Goal: Information Seeking & Learning: Learn about a topic

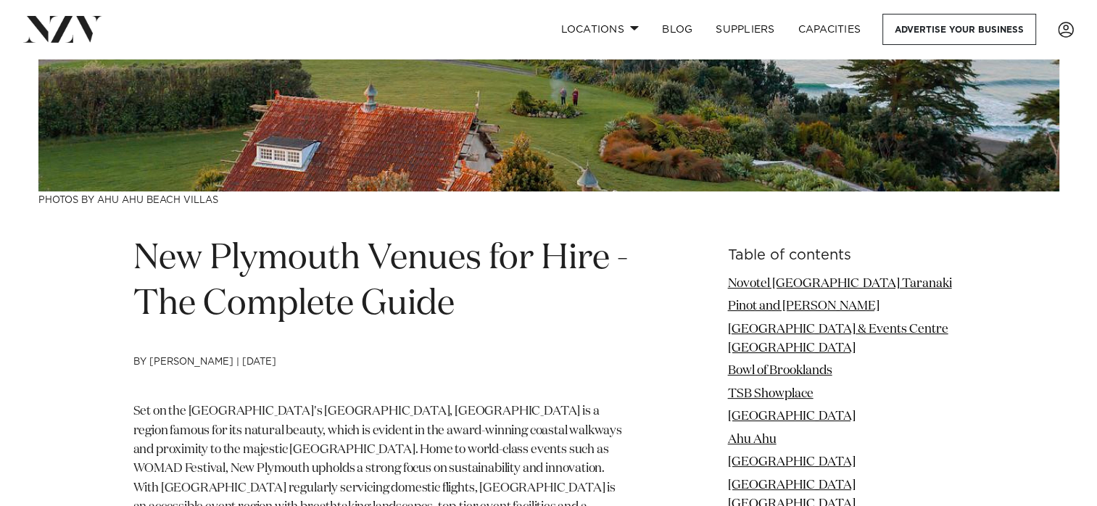
scroll to position [435, 0]
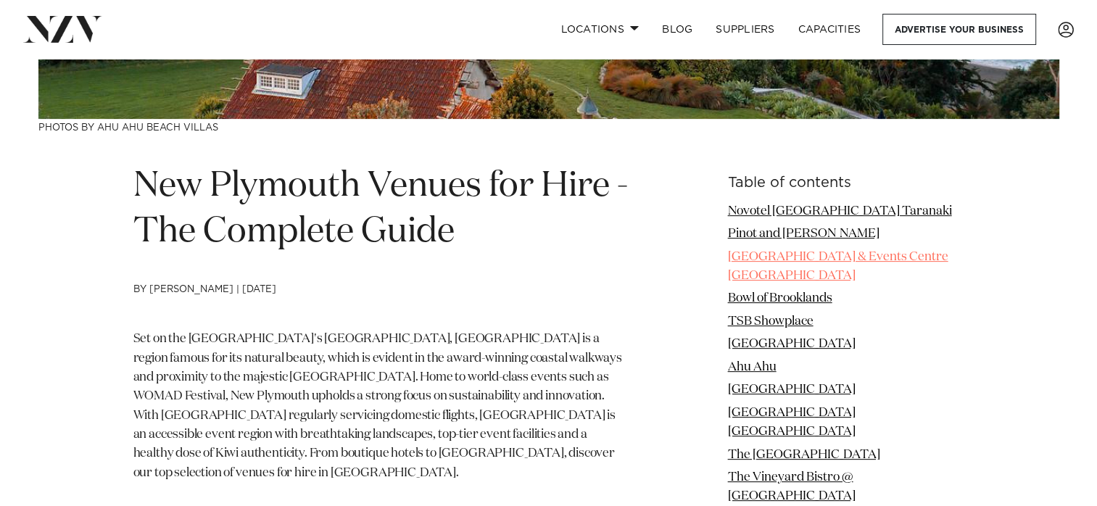
click at [890, 257] on link "[GEOGRAPHIC_DATA] & Events Centre [GEOGRAPHIC_DATA]" at bounding box center [838, 266] width 220 height 31
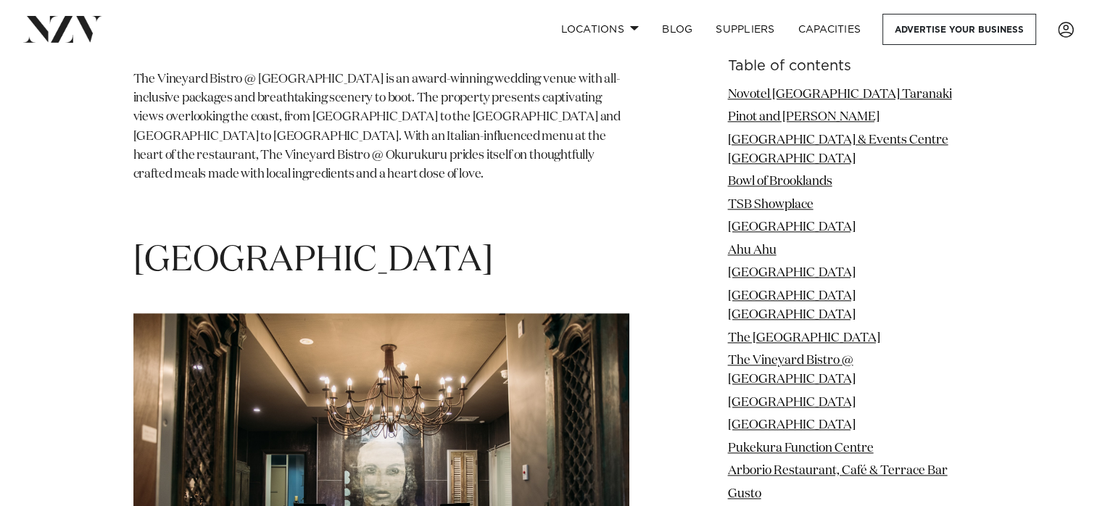
scroll to position [7350, 0]
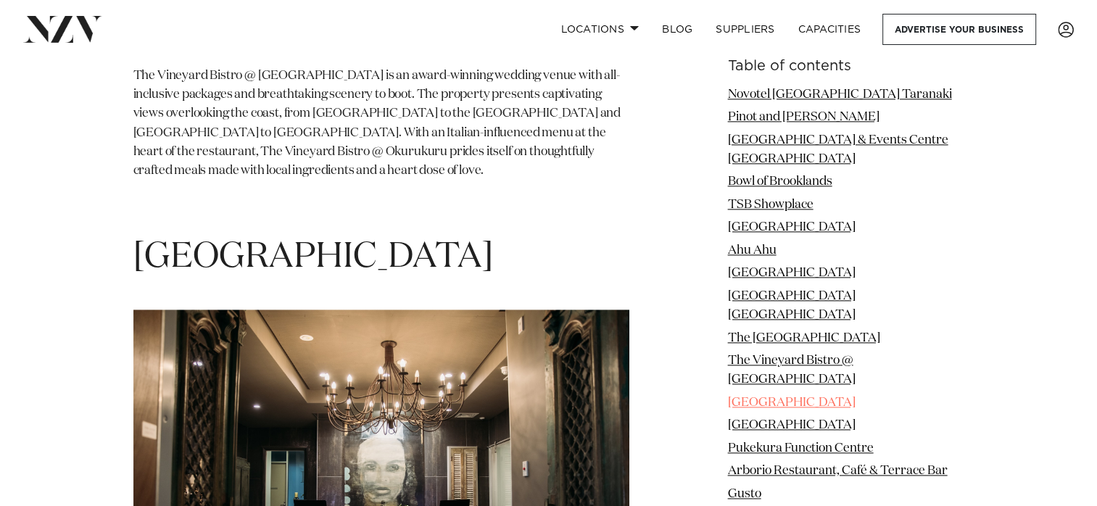
click at [844, 396] on link "[GEOGRAPHIC_DATA]" at bounding box center [792, 402] width 128 height 12
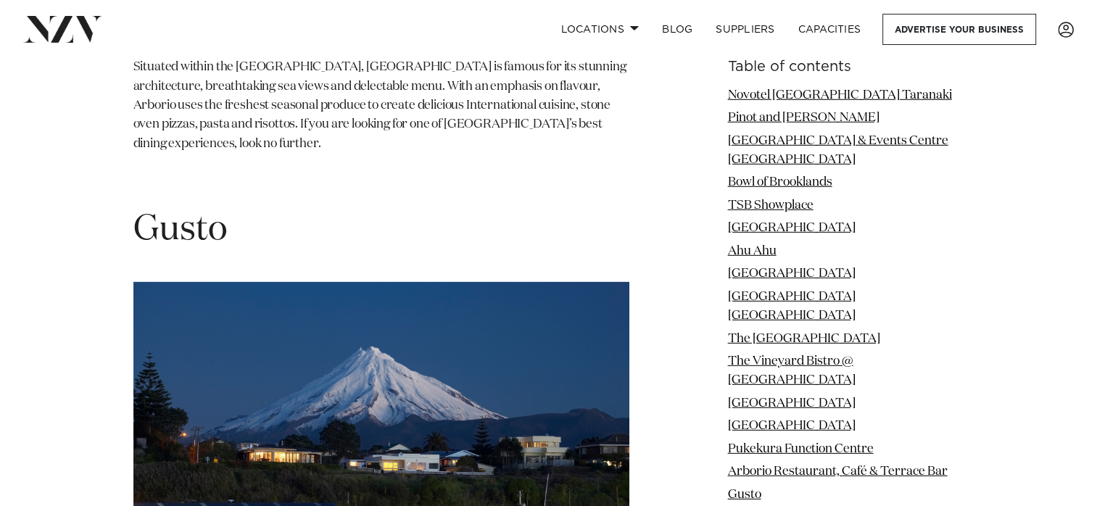
scroll to position [9341, 0]
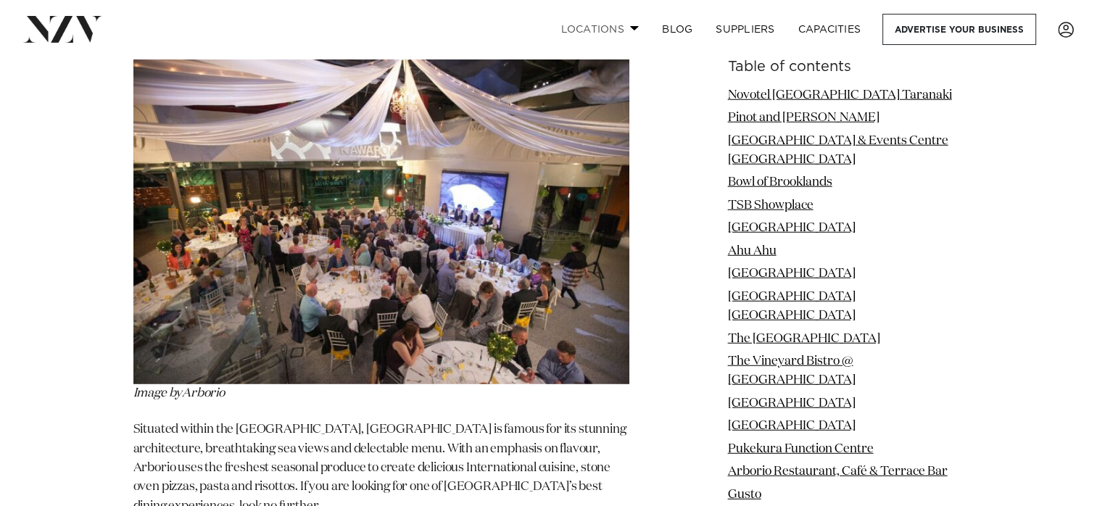
click at [641, 33] on link "Locations" at bounding box center [599, 29] width 101 height 31
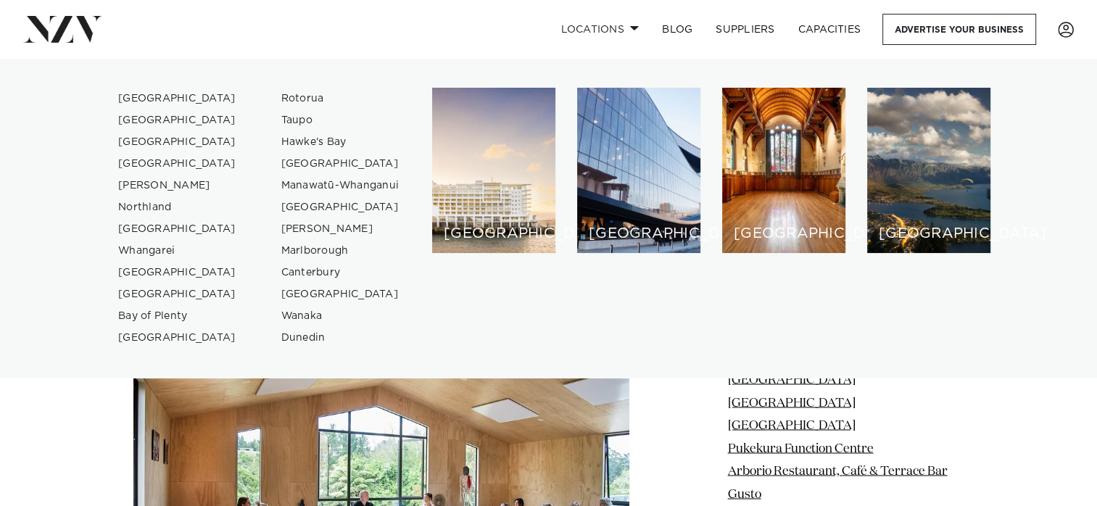
scroll to position [7602, 0]
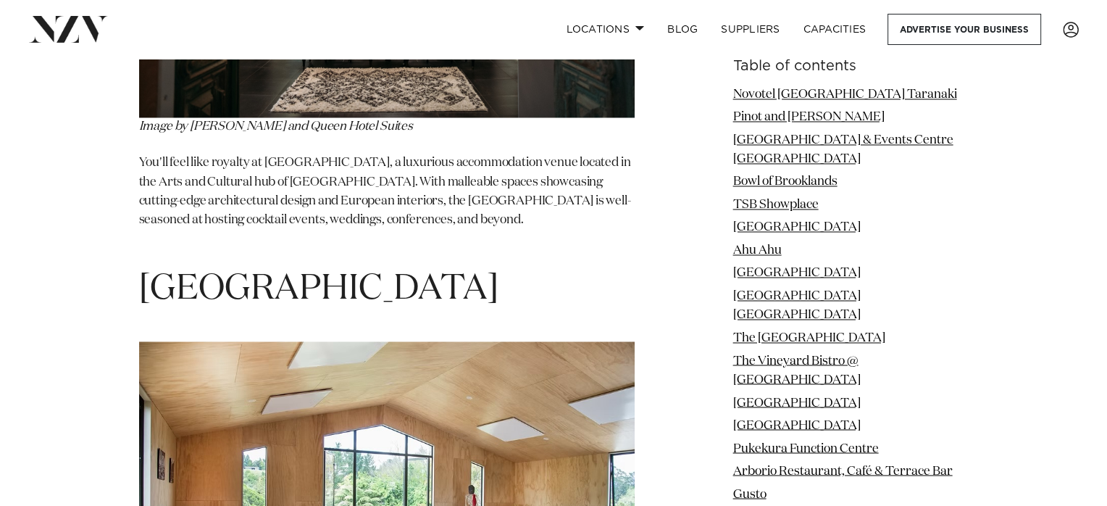
scroll to position [7892, 0]
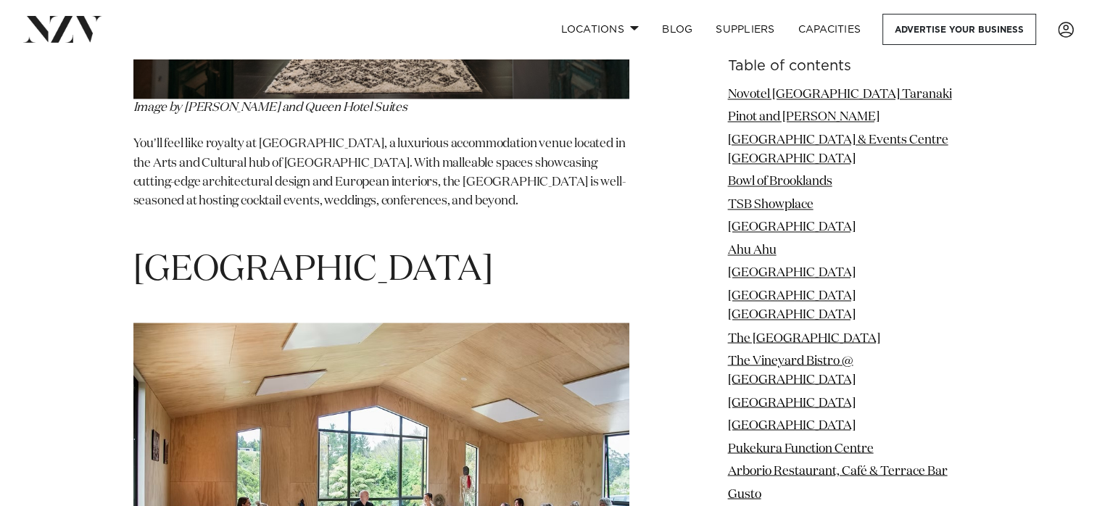
click at [403, 378] on img at bounding box center [381, 484] width 496 height 322
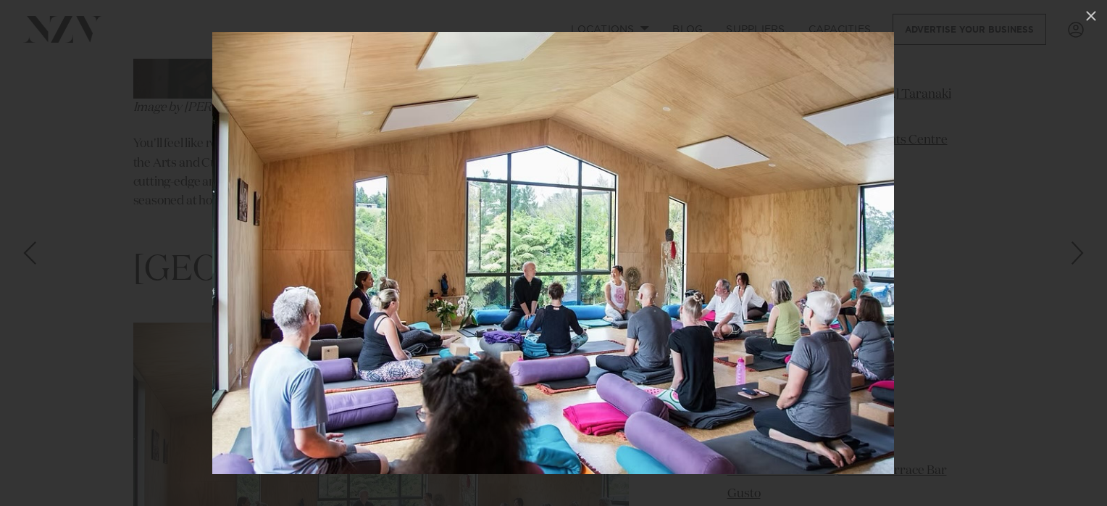
click at [670, 309] on img at bounding box center [553, 253] width 682 height 442
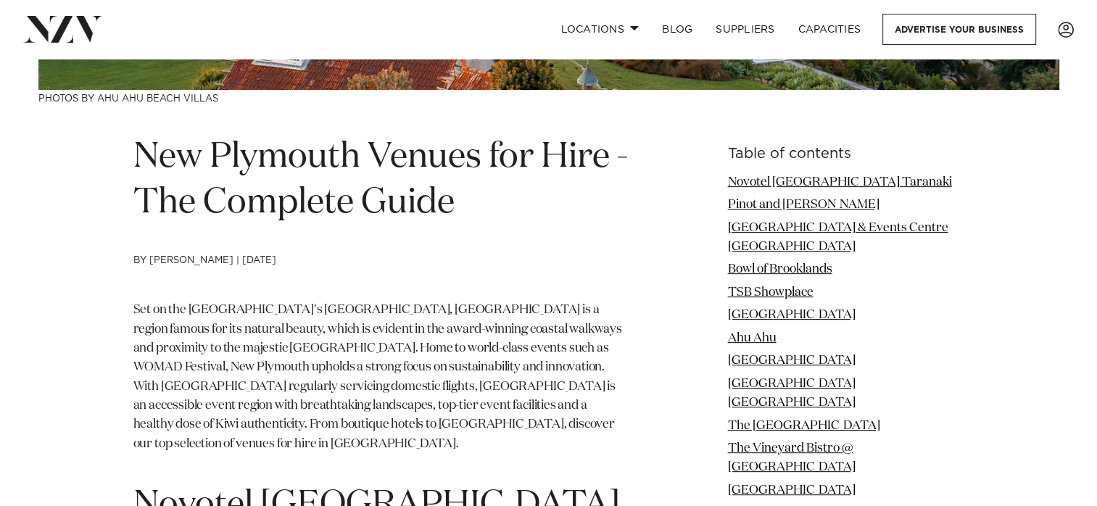
scroll to position [435, 0]
